Goal: Transaction & Acquisition: Purchase product/service

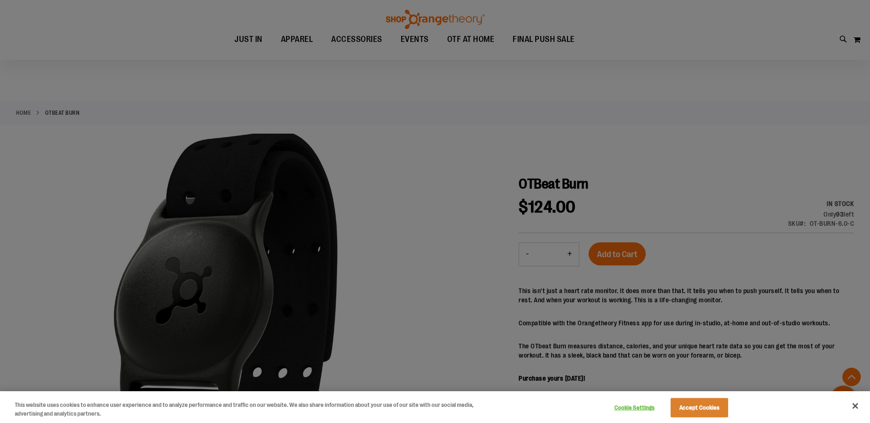
scroll to position [155, 0]
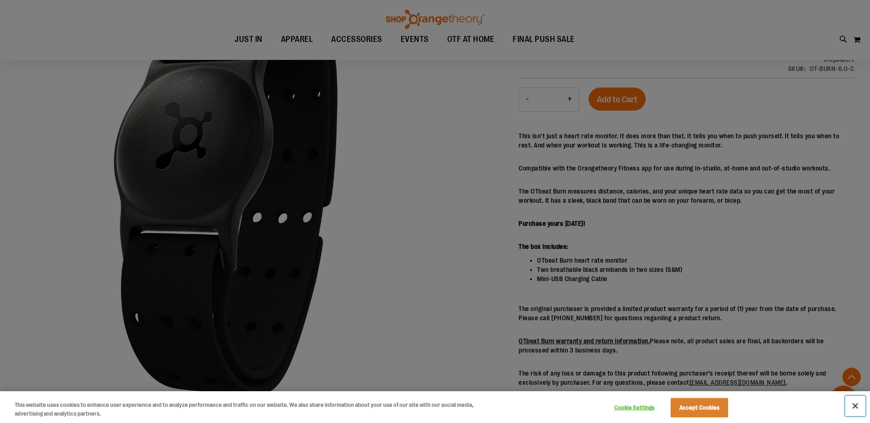
click at [855, 411] on button "Close" at bounding box center [856, 406] width 20 height 20
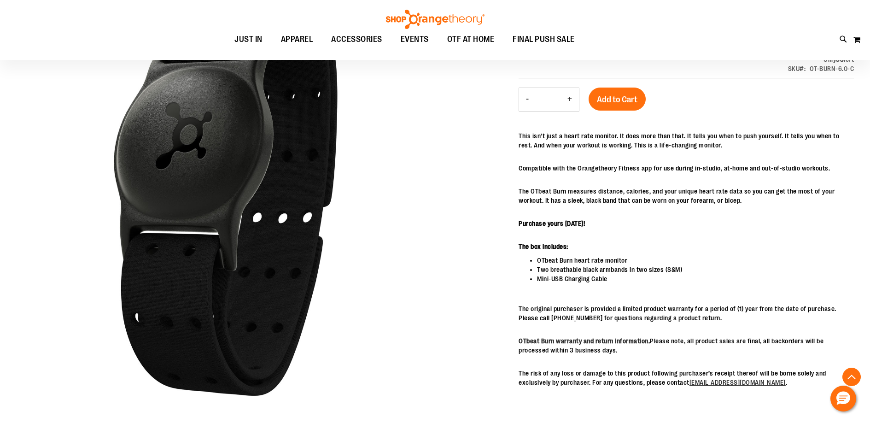
scroll to position [0, 0]
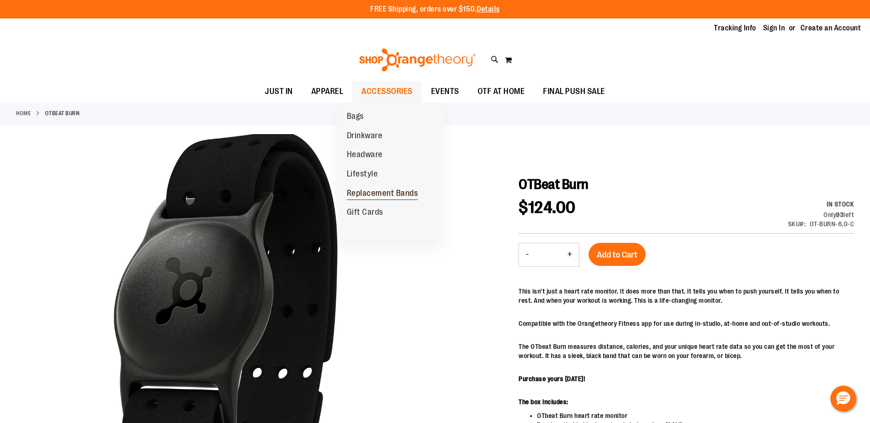
click at [391, 192] on span "Replacement Bands" at bounding box center [382, 194] width 71 height 12
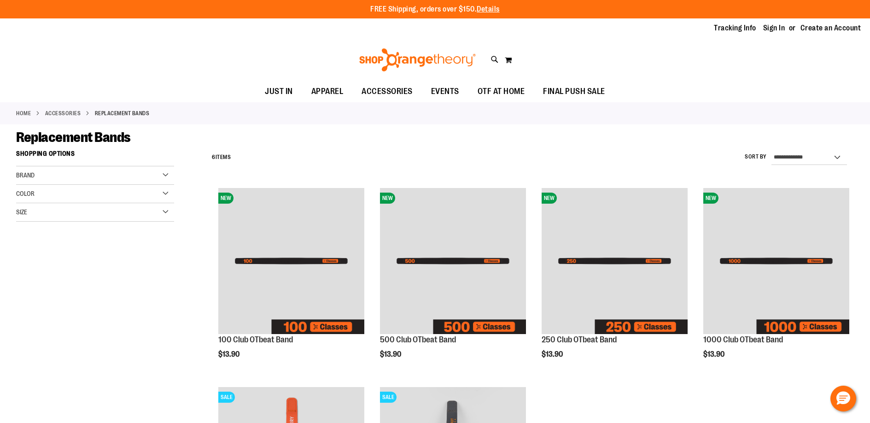
click at [69, 174] on div "Brand" at bounding box center [95, 175] width 158 height 18
click at [163, 216] on div "Size" at bounding box center [95, 212] width 158 height 18
click at [104, 235] on div "L" at bounding box center [103, 236] width 14 height 14
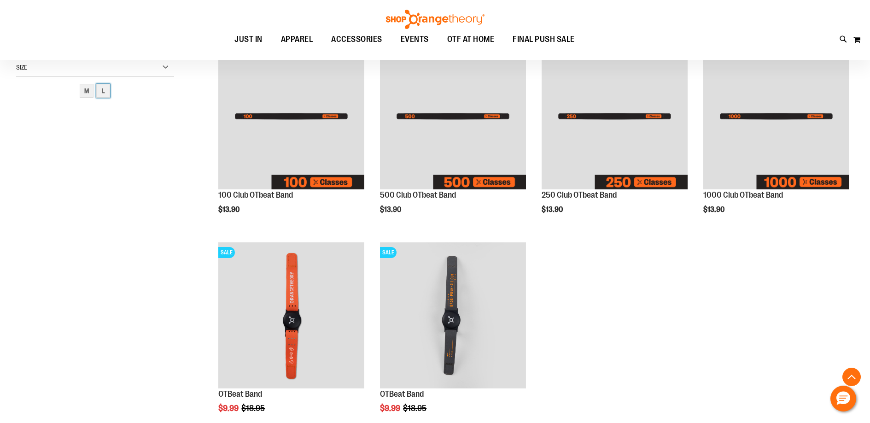
scroll to position [146, 0]
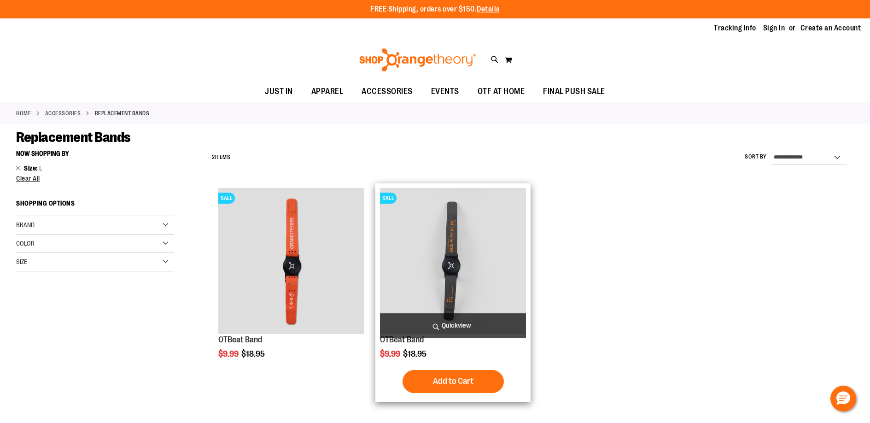
click at [461, 248] on img "product" at bounding box center [453, 261] width 146 height 146
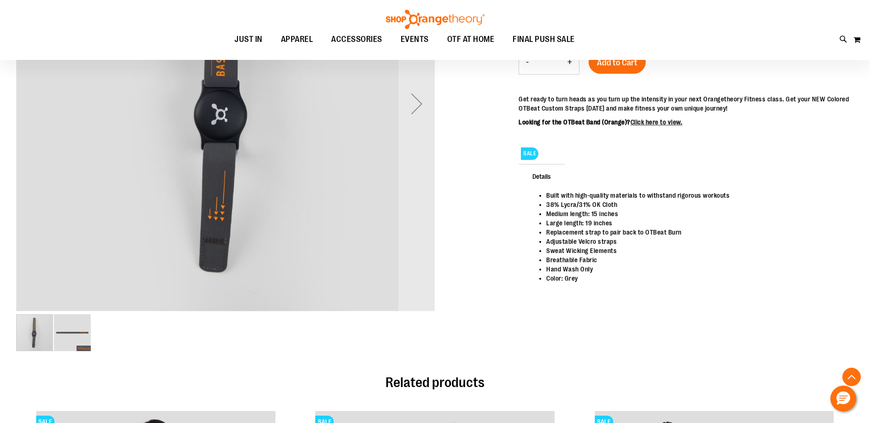
scroll to position [228, 0]
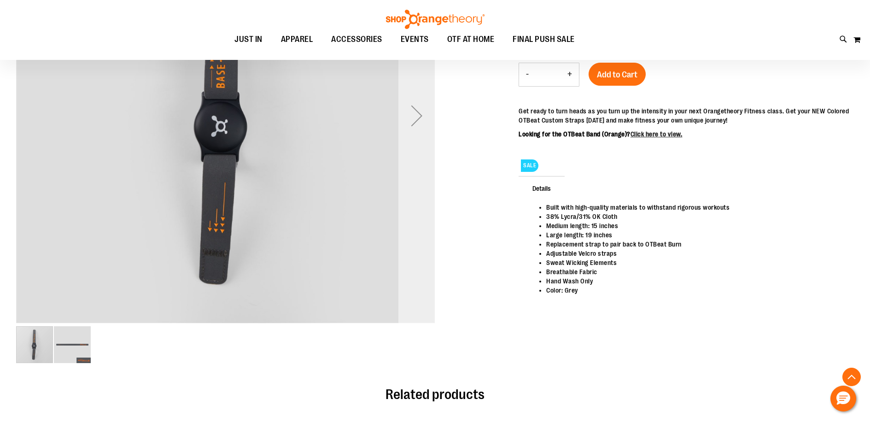
click at [421, 121] on div "Next" at bounding box center [417, 115] width 37 height 37
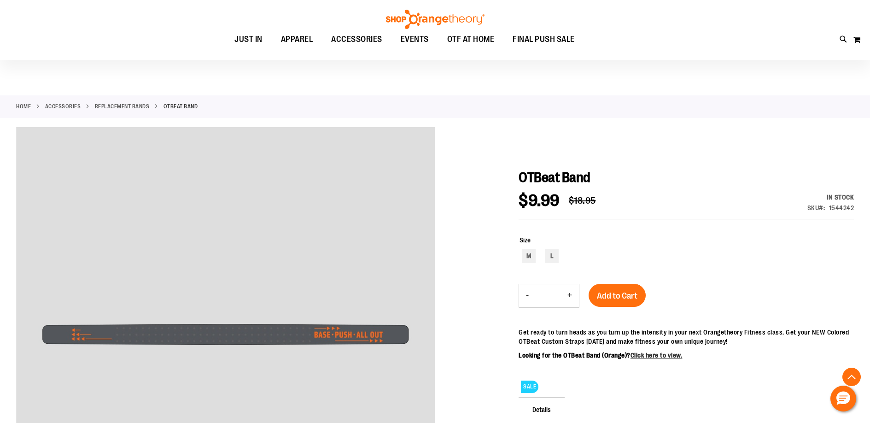
scroll to position [0, 0]
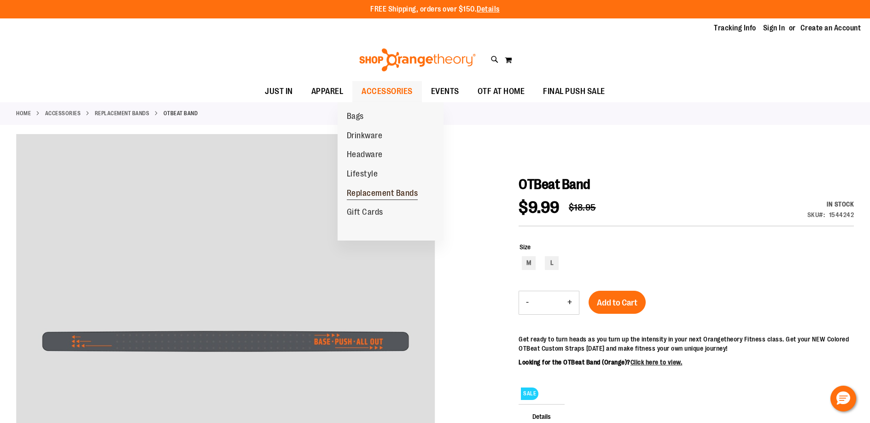
click at [376, 192] on span "Replacement Bands" at bounding box center [382, 194] width 71 height 12
